Goal: Task Accomplishment & Management: Use online tool/utility

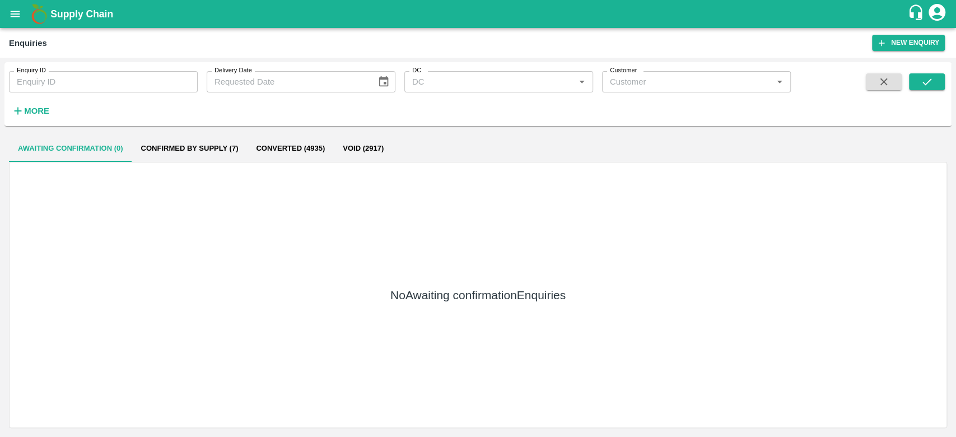
click at [9, 14] on icon "open drawer" at bounding box center [15, 14] width 12 height 12
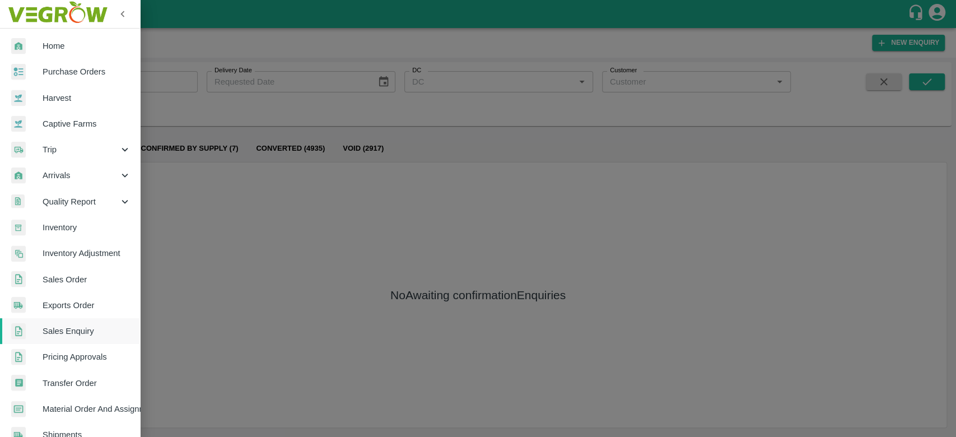
click at [78, 33] on link "Home" at bounding box center [70, 46] width 140 height 26
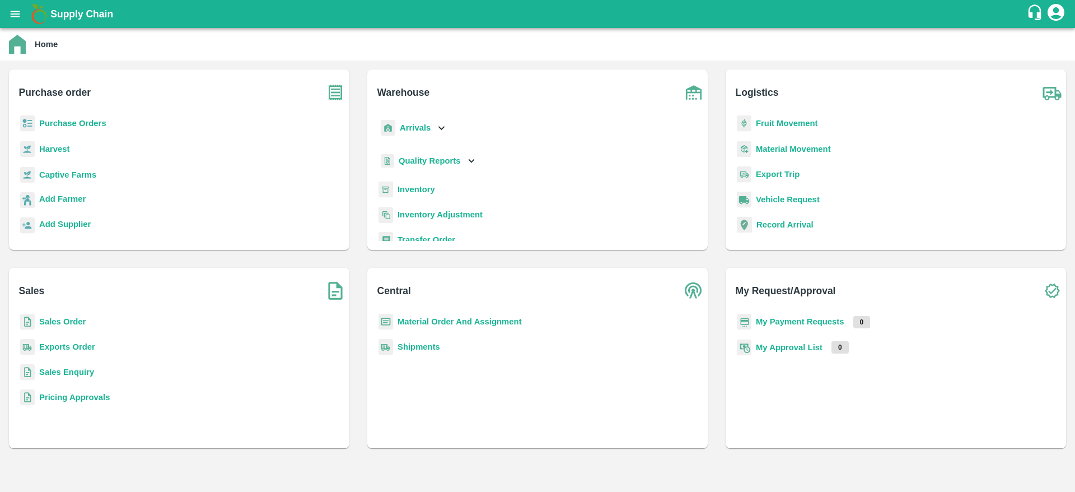
scroll to position [146, 0]
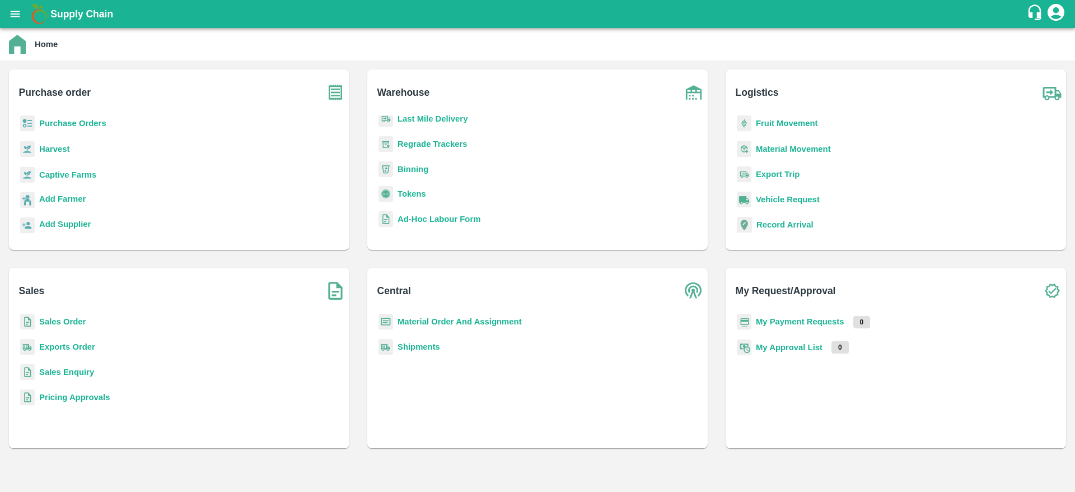
click at [787, 321] on b "My Payment Requests" at bounding box center [800, 321] width 89 height 9
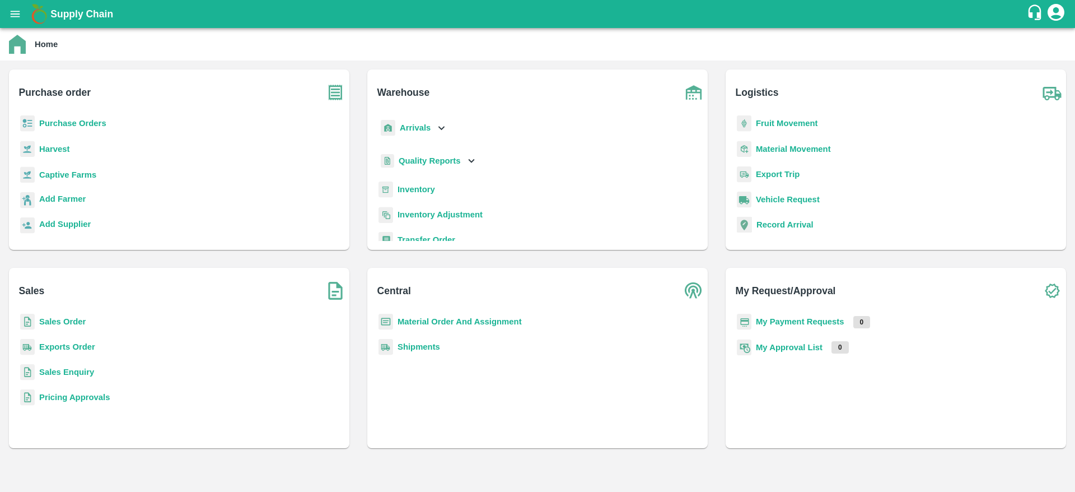
click at [767, 345] on b "My Approval List" at bounding box center [789, 347] width 67 height 9
click at [956, 290] on img at bounding box center [1053, 291] width 28 height 28
click at [472, 159] on icon at bounding box center [471, 161] width 12 height 12
click at [292, 189] on div "Captive Farms" at bounding box center [179, 179] width 323 height 26
click at [86, 120] on b "Purchase Orders" at bounding box center [72, 123] width 67 height 9
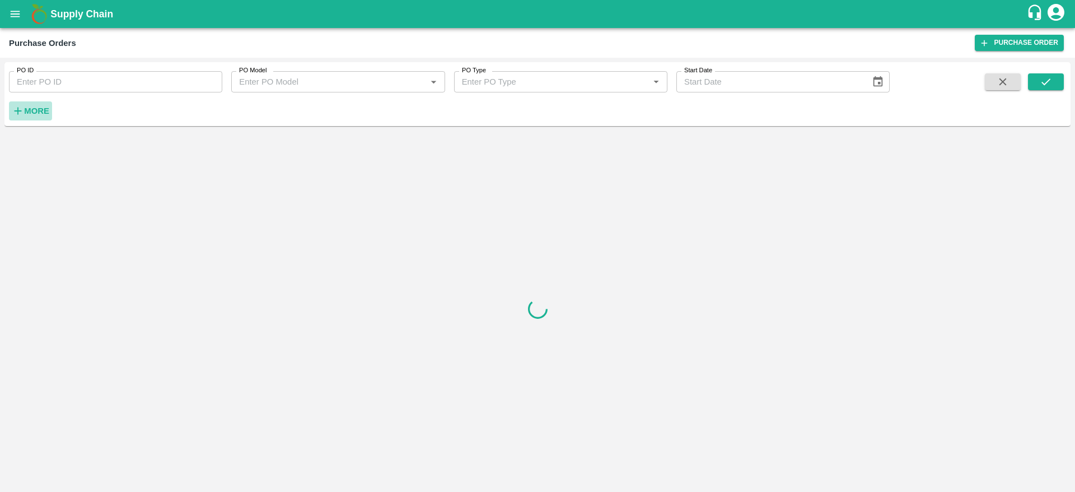
click at [40, 105] on h6 "More" at bounding box center [36, 111] width 25 height 15
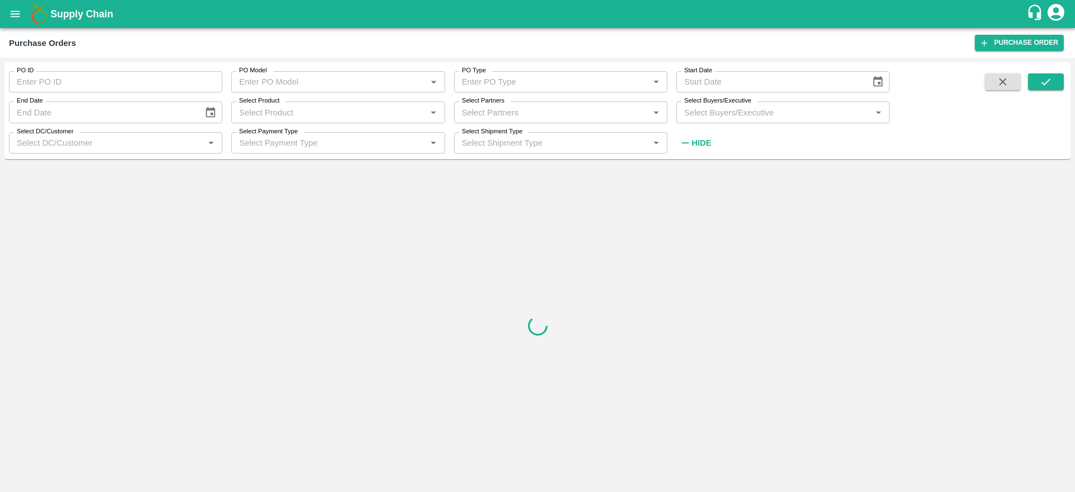
click at [714, 114] on input "Select Buyers/Executive" at bounding box center [774, 112] width 188 height 15
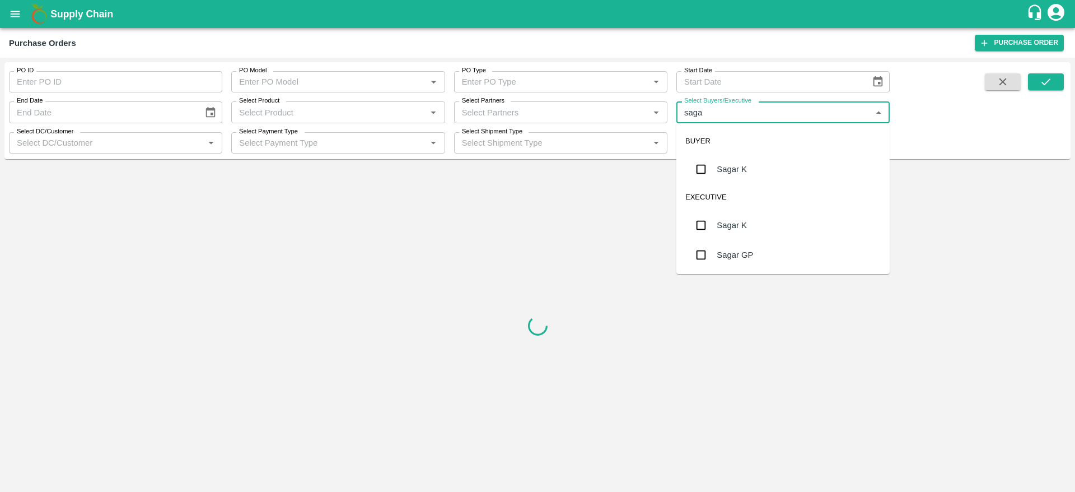
type input "sagar"
click at [724, 167] on div "Sagar K" at bounding box center [732, 169] width 30 height 12
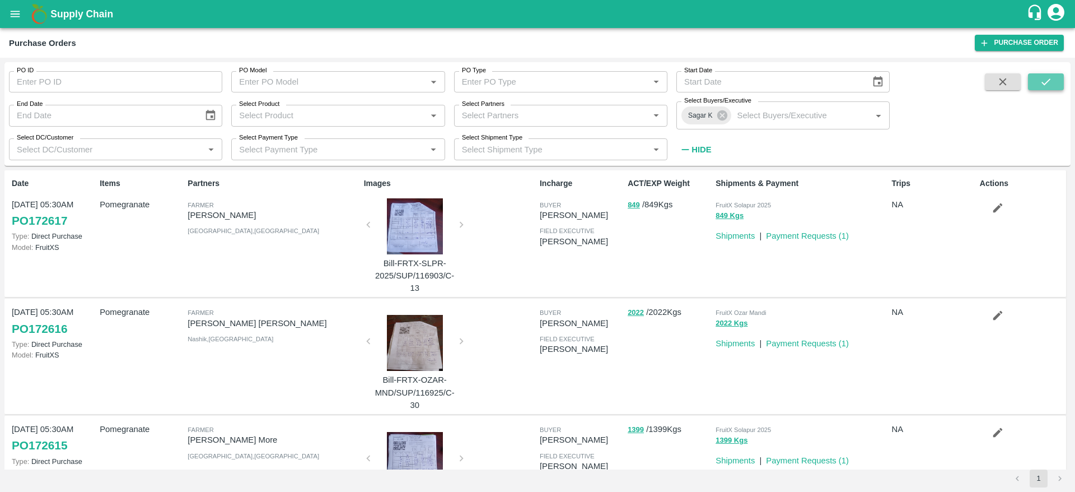
click at [956, 82] on icon "submit" at bounding box center [1046, 82] width 12 height 12
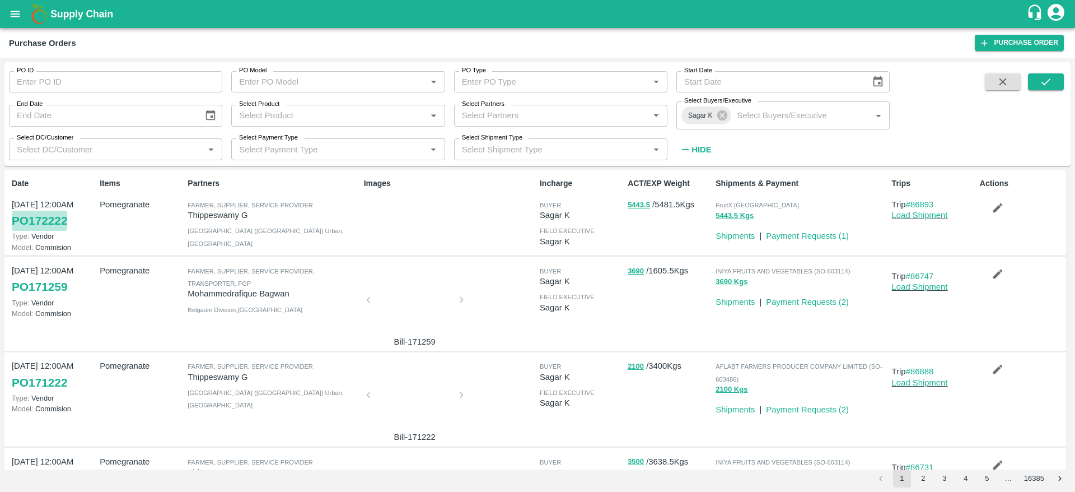
click at [38, 219] on link "PO 172222" at bounding box center [39, 221] width 55 height 20
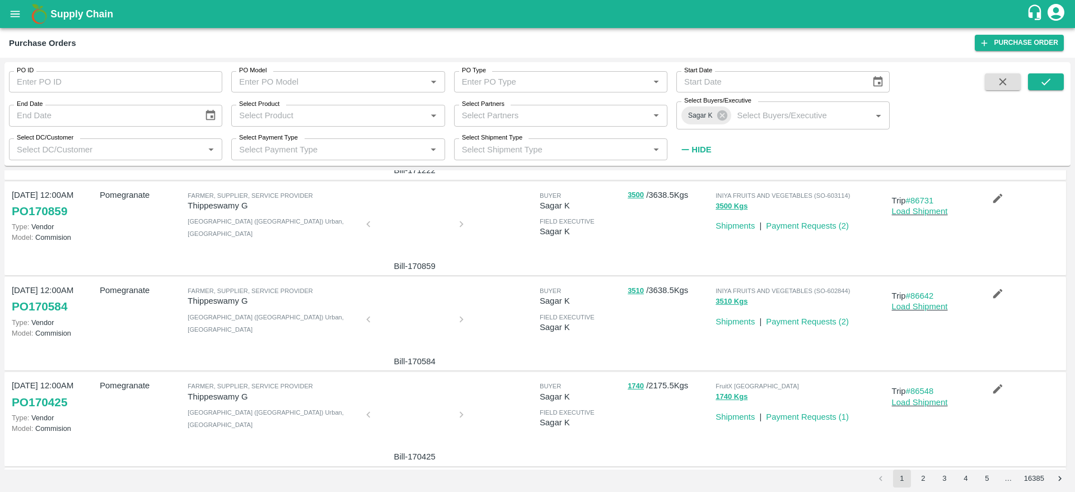
scroll to position [336, 0]
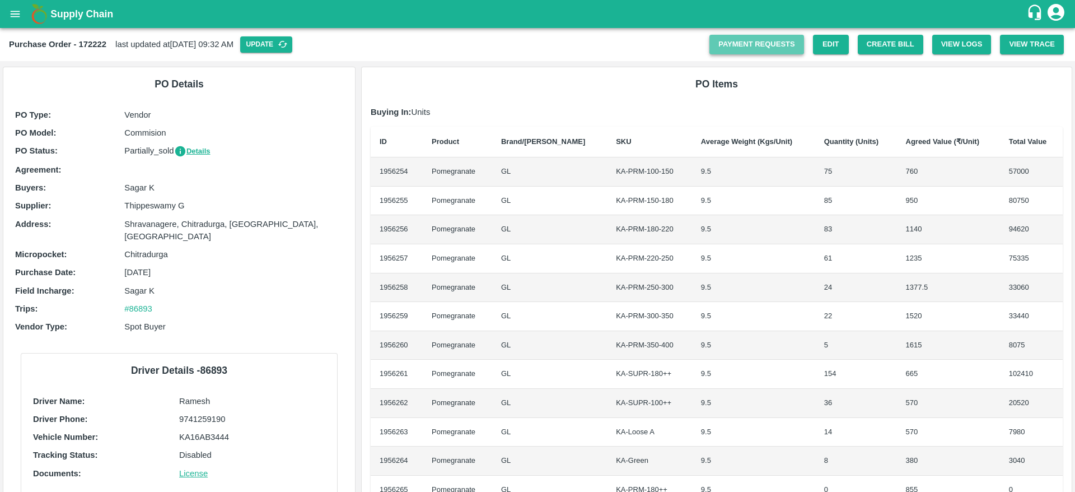
click at [742, 44] on link "Payment Requests" at bounding box center [757, 45] width 95 height 20
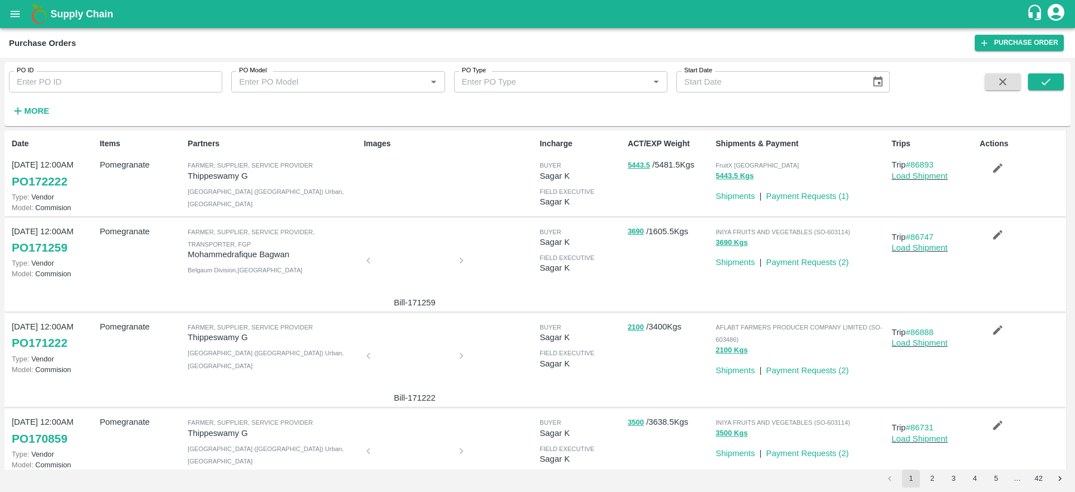
click at [81, 5] on div "Supply Chain" at bounding box center [537, 14] width 1075 height 28
click at [81, 12] on b "Supply Chain" at bounding box center [81, 13] width 63 height 11
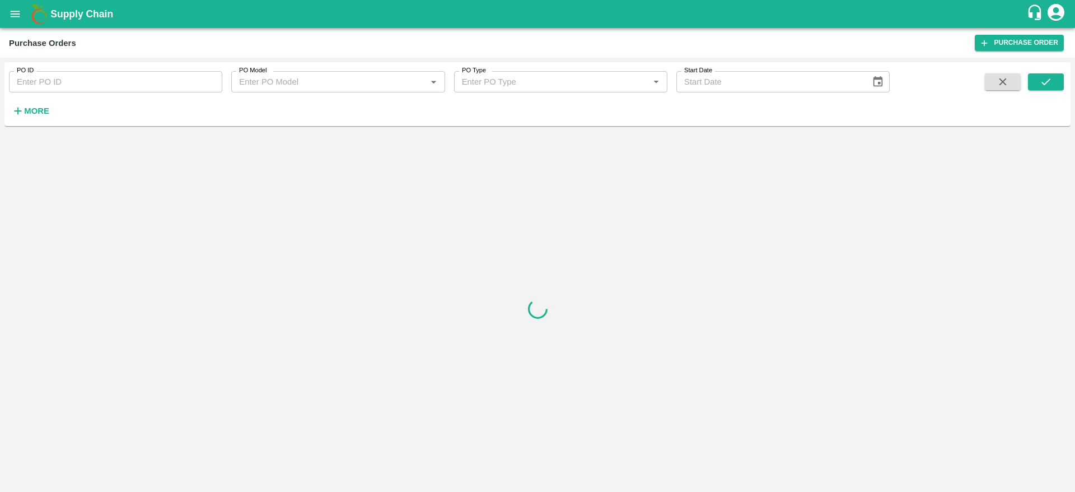
click at [14, 8] on icon "open drawer" at bounding box center [15, 14] width 12 height 12
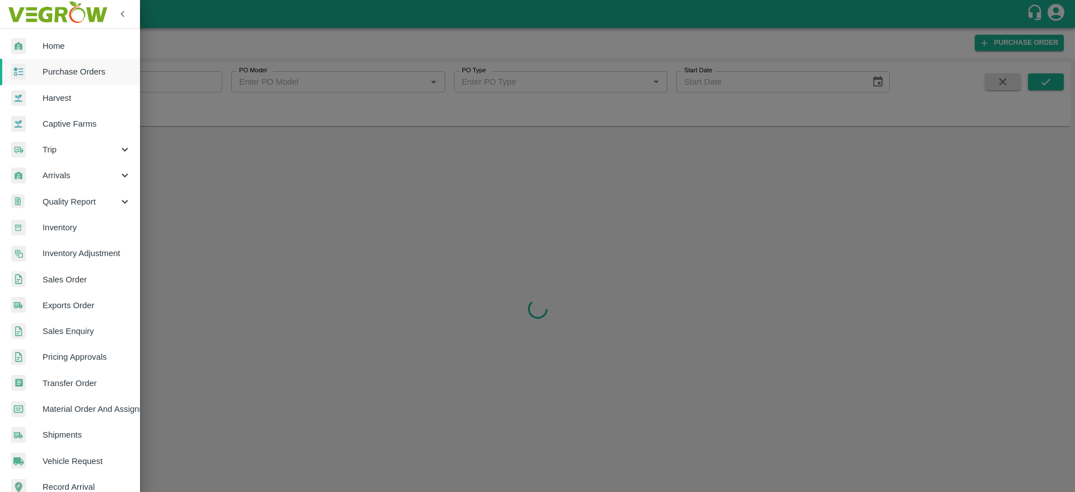
click at [56, 45] on span "Home" at bounding box center [87, 46] width 89 height 12
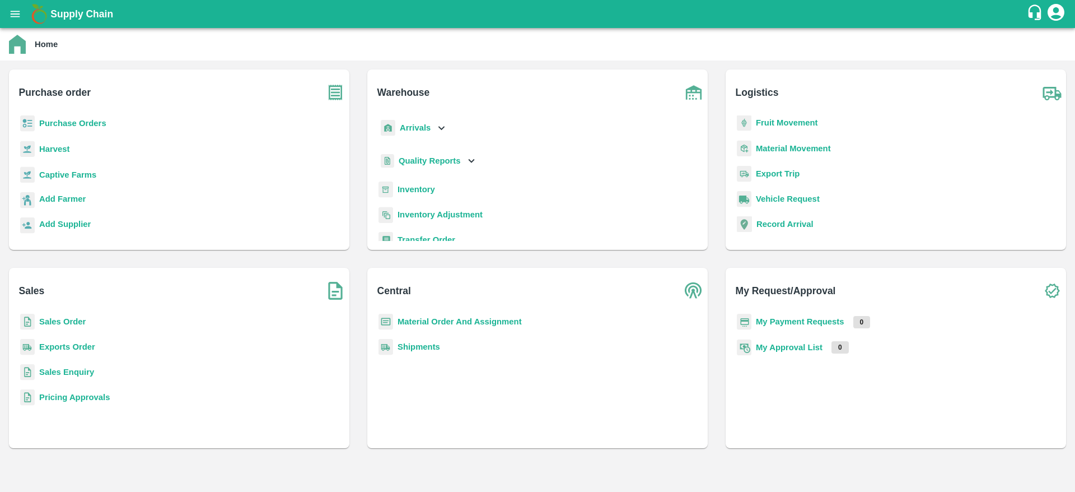
scroll to position [5, 0]
click at [436, 125] on icon at bounding box center [441, 128] width 12 height 12
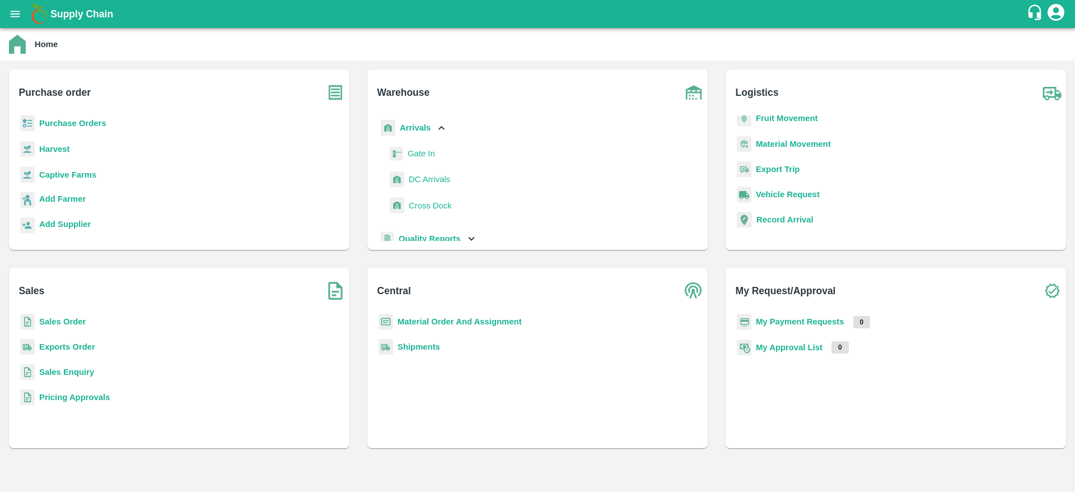
click at [419, 178] on span "DC Arrivals" at bounding box center [429, 179] width 41 height 12
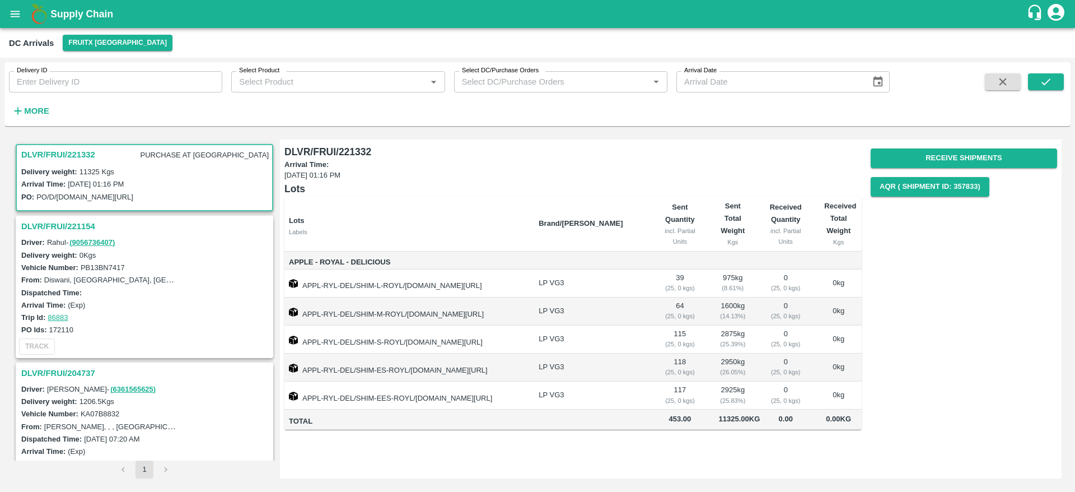
drag, startPoint x: 654, startPoint y: 423, endPoint x: 854, endPoint y: 428, distance: 200.0
click at [854, 428] on tr "Total 453.00 11325.00 Kg 0.00 0.00 Kg" at bounding box center [574, 419] width 578 height 20
click at [925, 378] on div "Receive Shipments AQR ( Shipment Id: 357833)" at bounding box center [959, 282] width 195 height 294
